Goal: Task Accomplishment & Management: Manage account settings

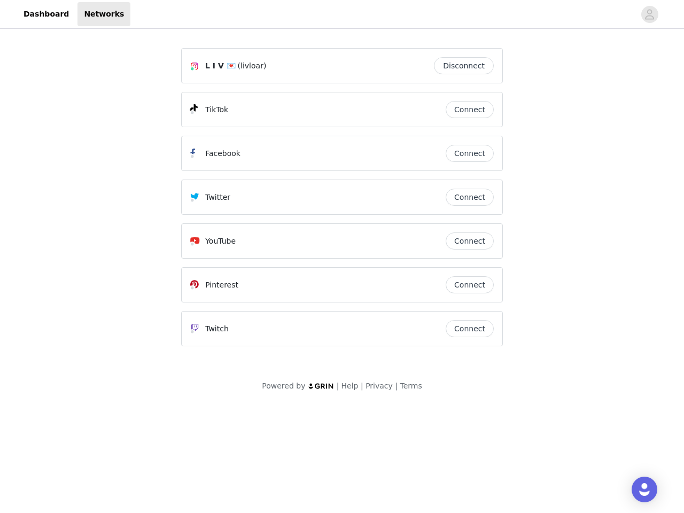
click at [342, 202] on div "Twitter" at bounding box center [317, 197] width 255 height 13
click at [342, 14] on div at bounding box center [382, 14] width 504 height 24
click at [650, 14] on icon "avatar" at bounding box center [649, 14] width 10 height 17
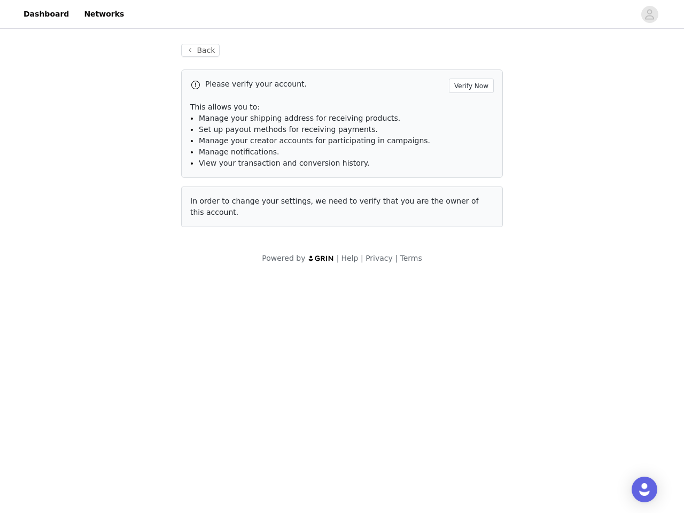
click at [466, 66] on div "Back Please verify your account. Verify Now This allows you to: Manage your shi…" at bounding box center [341, 135] width 347 height 209
click at [470, 110] on p "This allows you to:" at bounding box center [341, 106] width 303 height 11
